Goal: Task Accomplishment & Management: Use online tool/utility

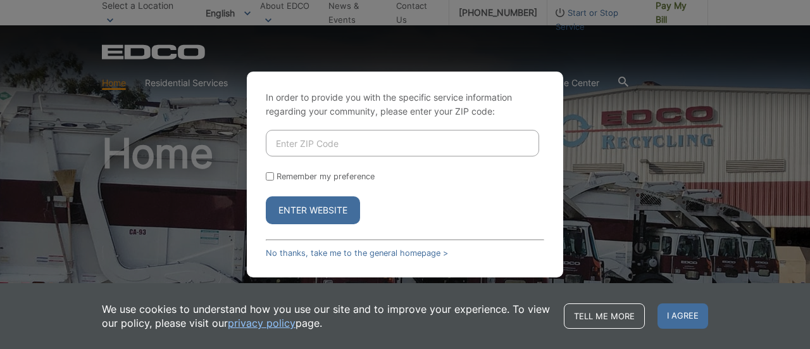
click at [368, 137] on input "Enter ZIP Code" at bounding box center [402, 143] width 273 height 27
type input "91932"
click at [341, 212] on button "Enter Website" at bounding box center [313, 210] width 94 height 28
click at [340, 214] on button "Enter Website" at bounding box center [313, 210] width 94 height 28
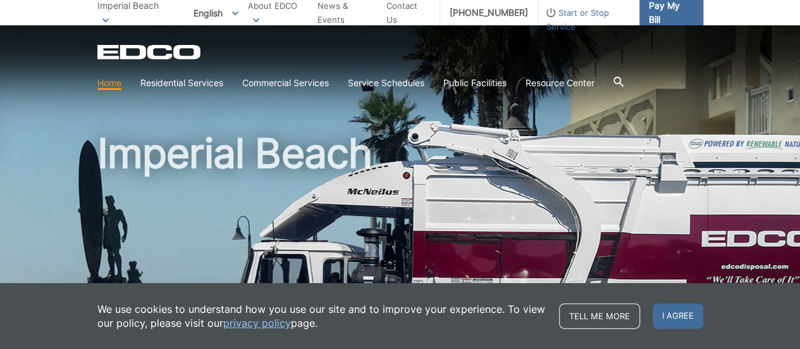
click at [683, 5] on link "Pay My Bill" at bounding box center [672, 12] width 64 height 25
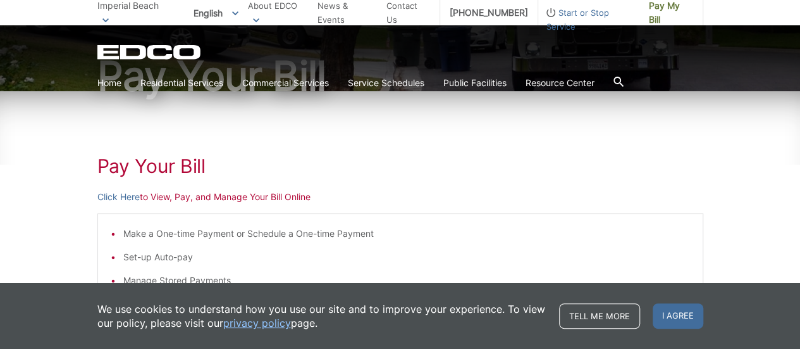
scroll to position [130, 0]
click at [128, 197] on link "Click Here" at bounding box center [118, 197] width 42 height 14
